Goal: Task Accomplishment & Management: Manage account settings

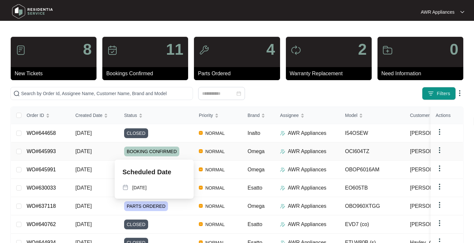
click at [149, 152] on span "BOOKING CONFIRMED" at bounding box center [151, 151] width 55 height 10
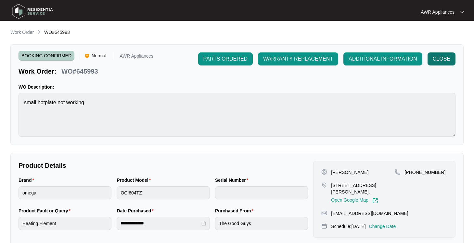
click at [449, 56] on span "CLOSE" at bounding box center [442, 59] width 18 height 8
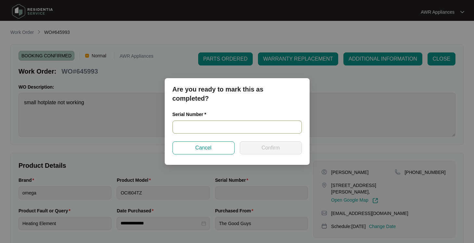
click at [188, 124] on input "text" at bounding box center [237, 126] width 129 height 13
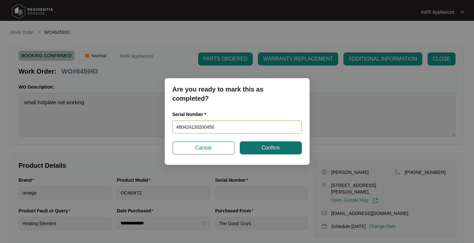
type input "460424130200450"
click at [281, 149] on button "Confirm" at bounding box center [271, 147] width 62 height 13
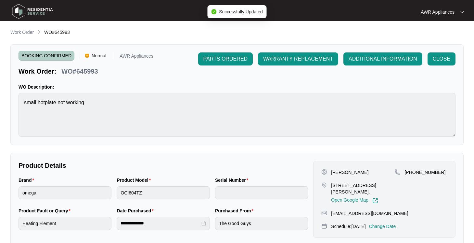
type input "460424130200450"
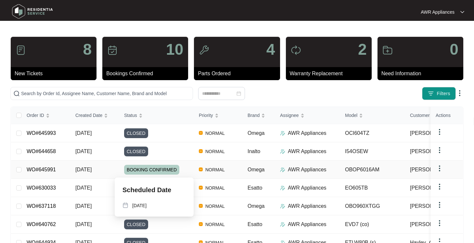
click at [154, 169] on span "BOOKING CONFIRMED" at bounding box center [151, 170] width 55 height 10
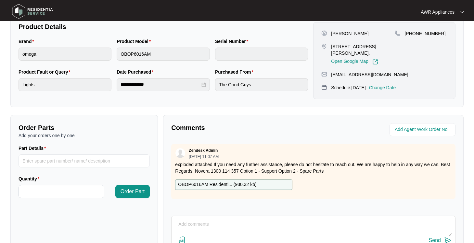
scroll to position [143, 0]
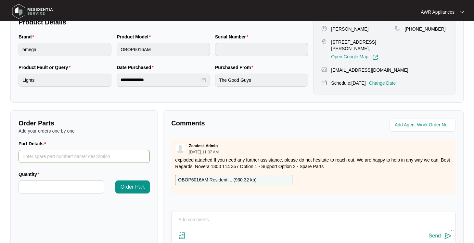
click at [66, 156] on input "Part Details" at bounding box center [84, 156] width 131 height 13
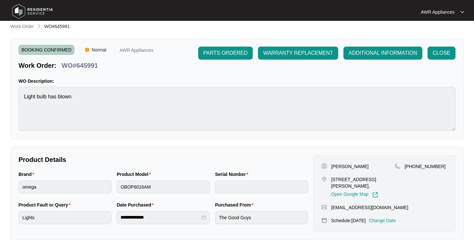
scroll to position [0, 0]
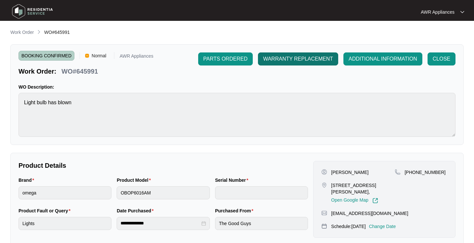
click at [294, 59] on span "WARRANTY REPLACEMENT" at bounding box center [298, 59] width 70 height 8
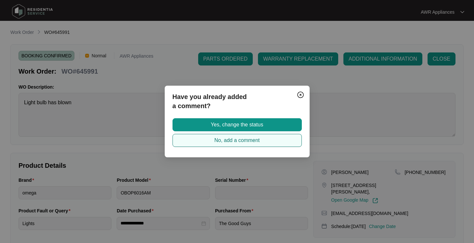
click at [274, 141] on button "No, add a comment" at bounding box center [237, 140] width 129 height 13
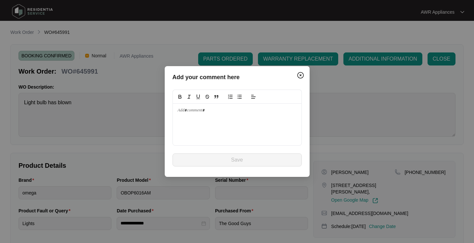
click at [187, 112] on p at bounding box center [237, 110] width 119 height 6
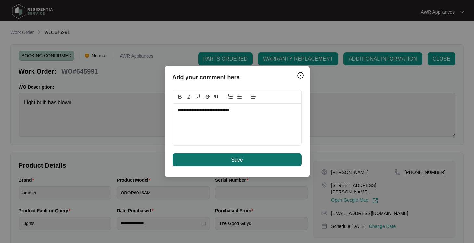
click at [246, 161] on button "Save" at bounding box center [237, 159] width 129 height 13
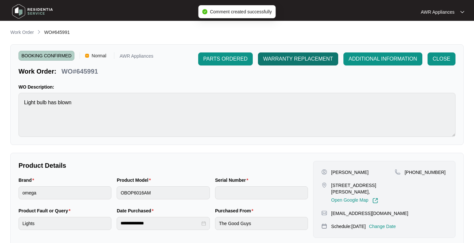
click at [289, 60] on span "WARRANTY REPLACEMENT" at bounding box center [298, 59] width 70 height 8
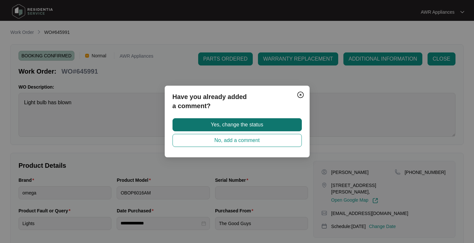
click at [237, 125] on span "Yes, change the status" at bounding box center [237, 125] width 52 height 8
